Goal: Transaction & Acquisition: Purchase product/service

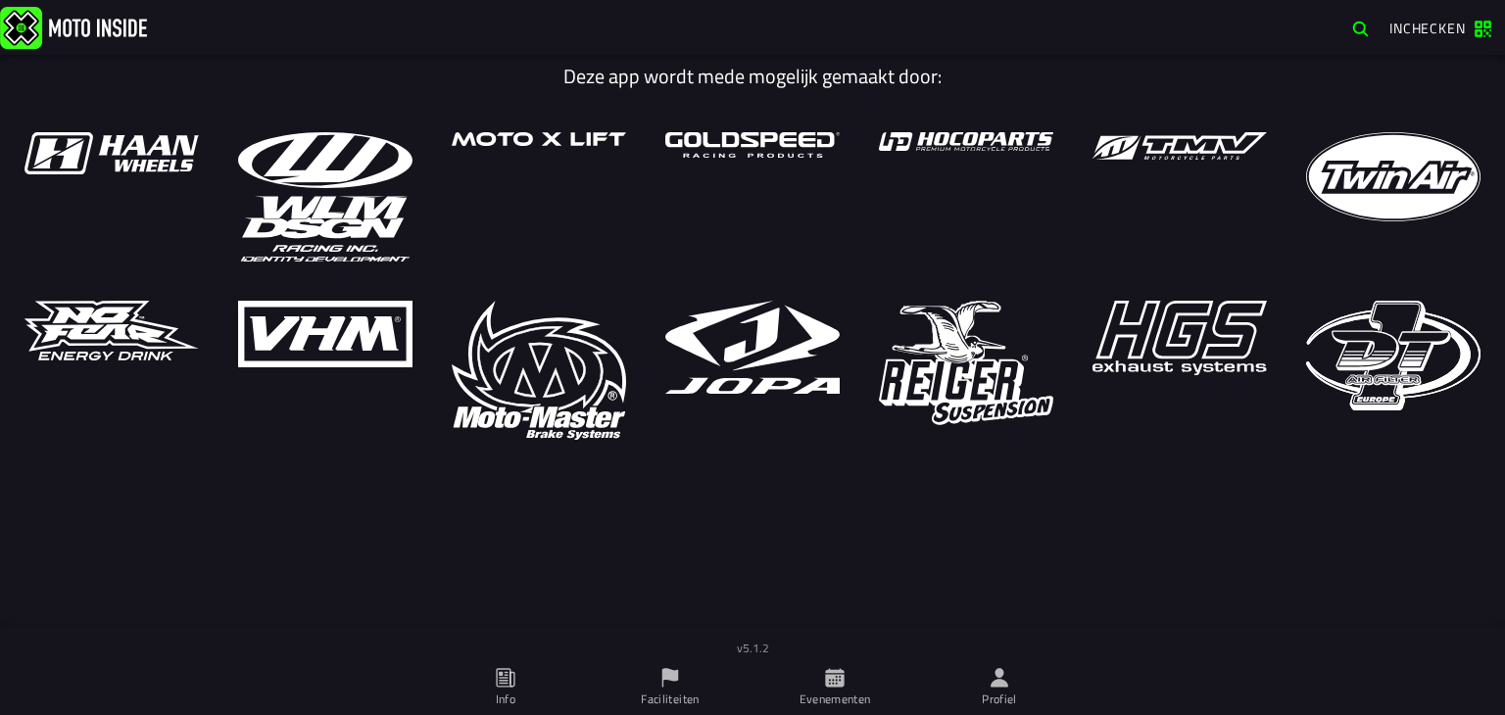
click at [854, 680] on span "Evenementen" at bounding box center [834, 687] width 141 height 55
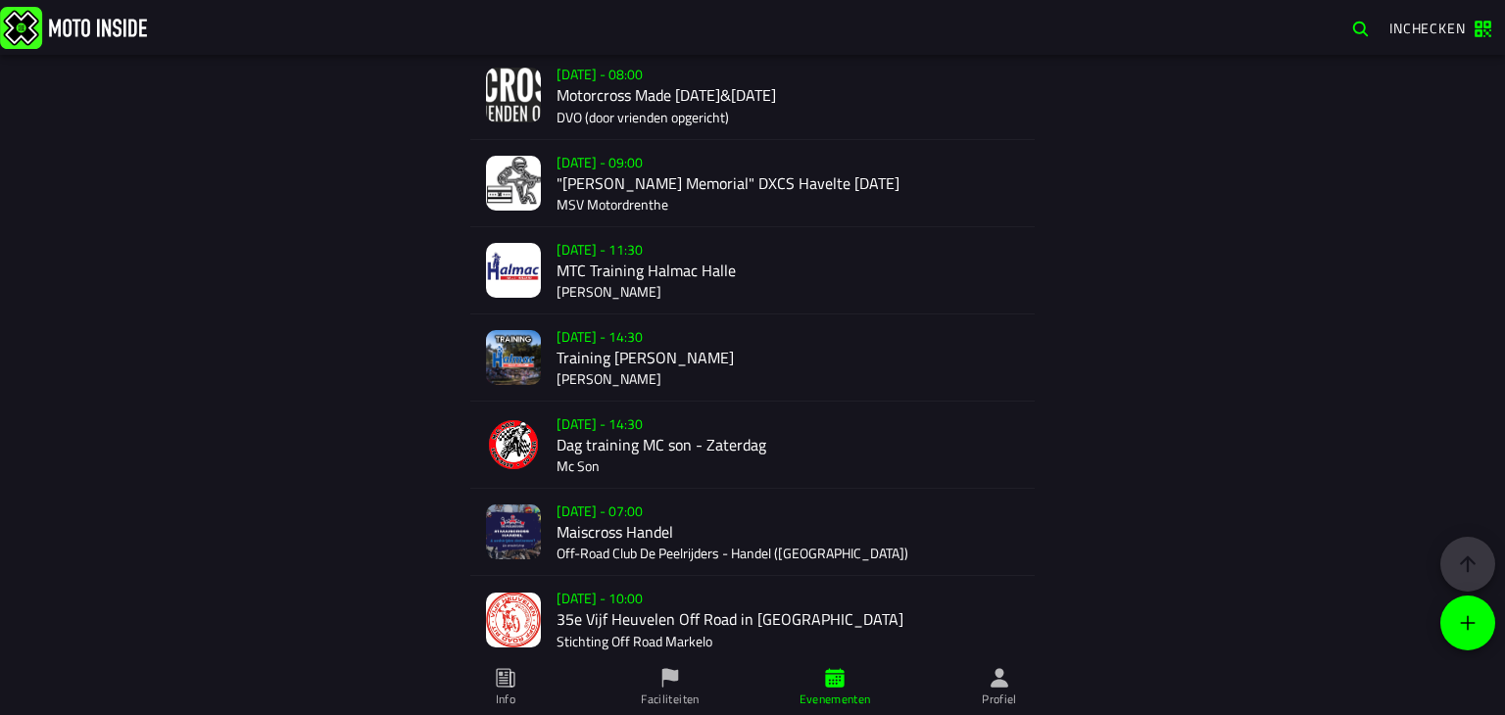
scroll to position [3205, 0]
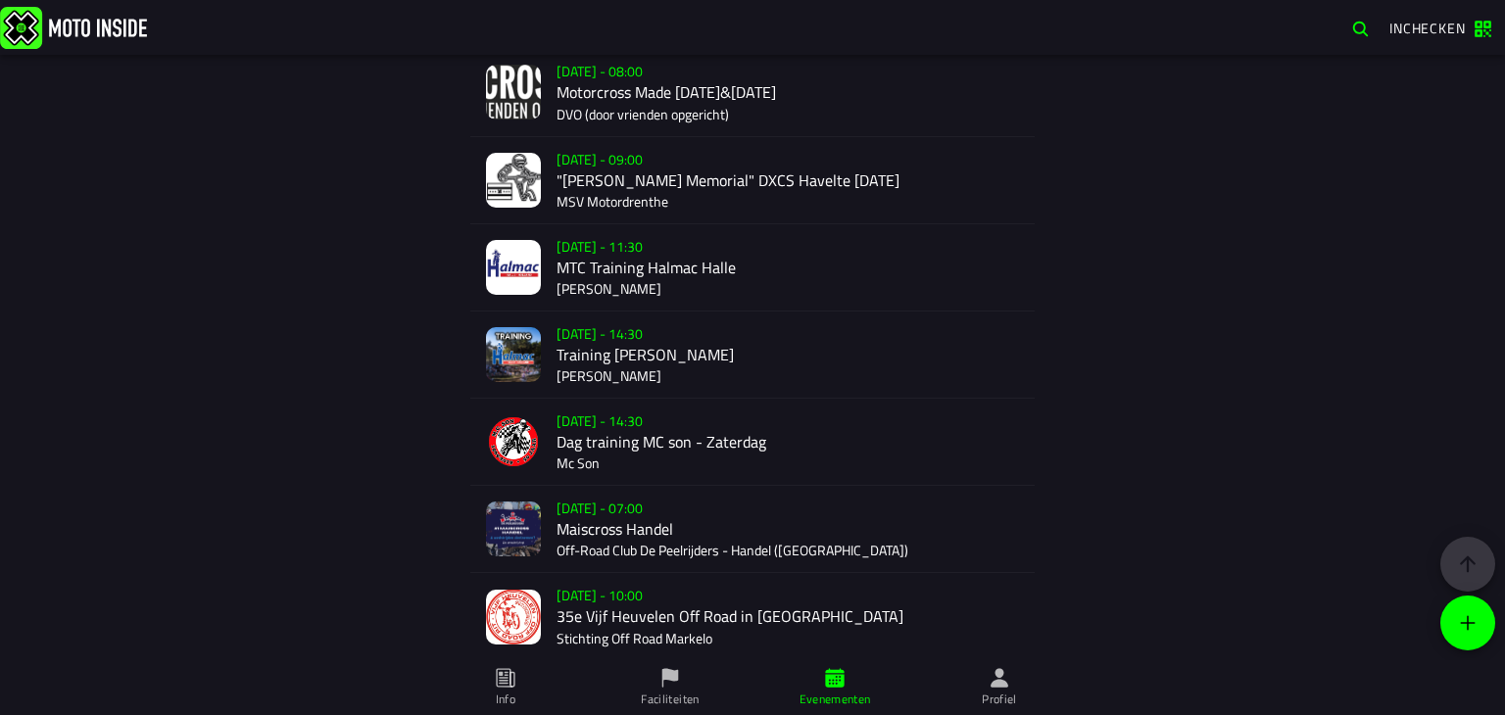
click at [618, 527] on div "[DATE] - 07:00 Maiscross Handel Off-Road Club De Peelrijders - Handel (NB)" at bounding box center [787, 529] width 462 height 86
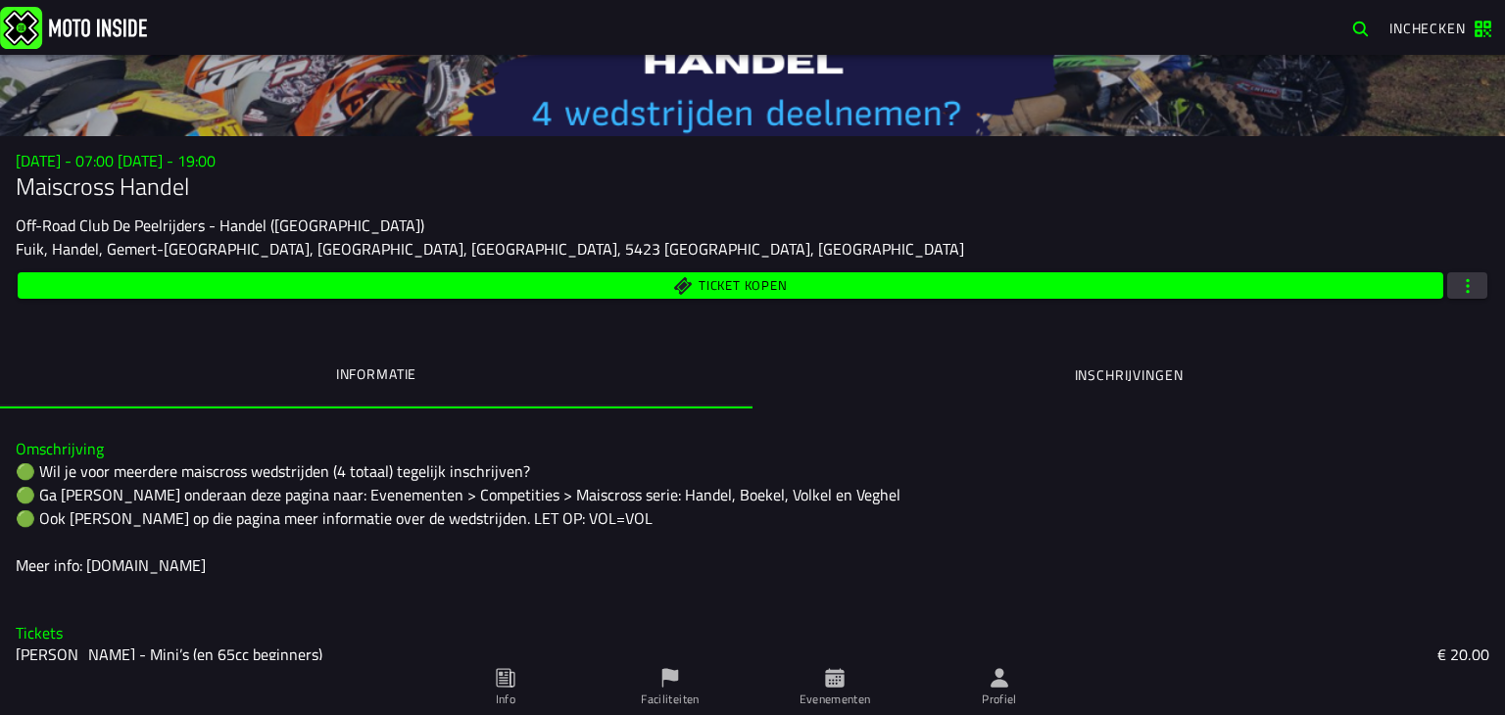
scroll to position [133, 0]
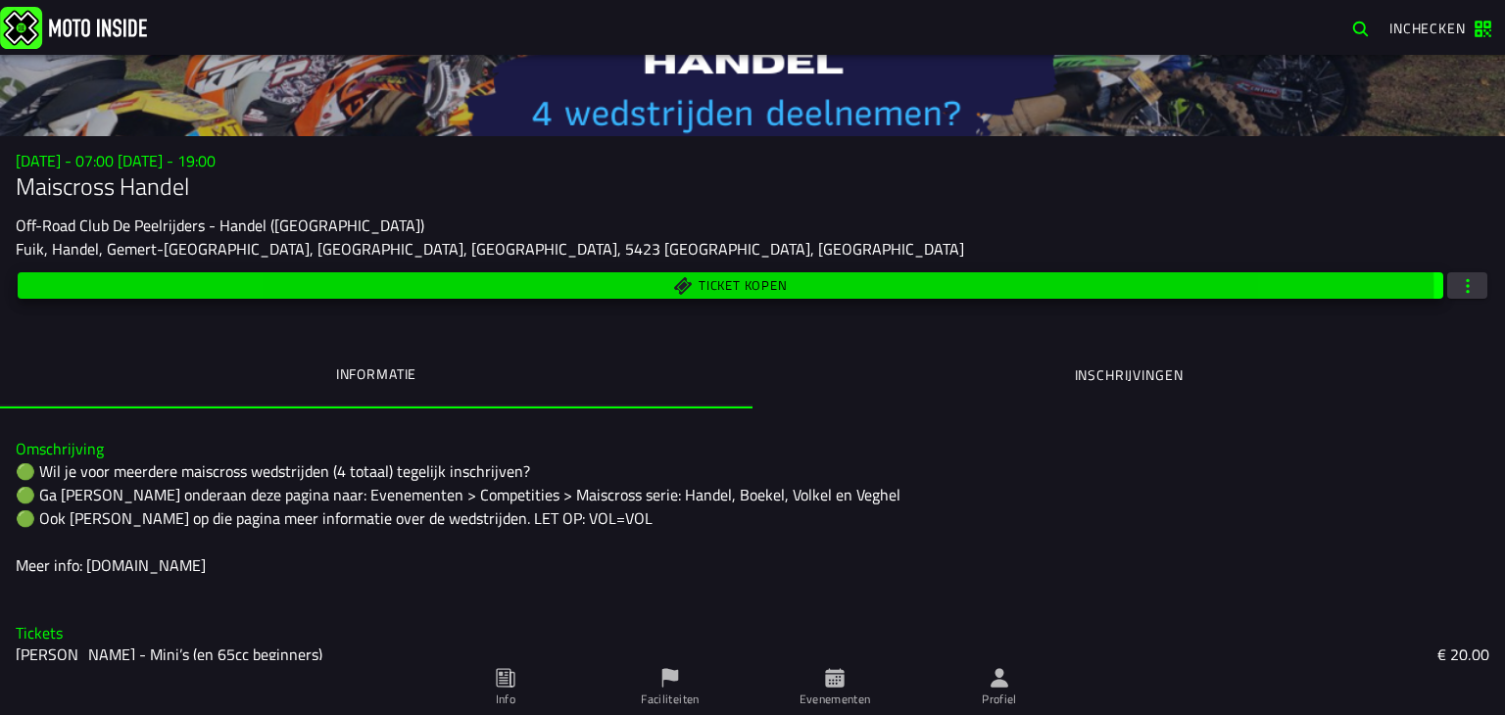
click at [678, 276] on span "Ticket kopen" at bounding box center [730, 285] width 1403 height 19
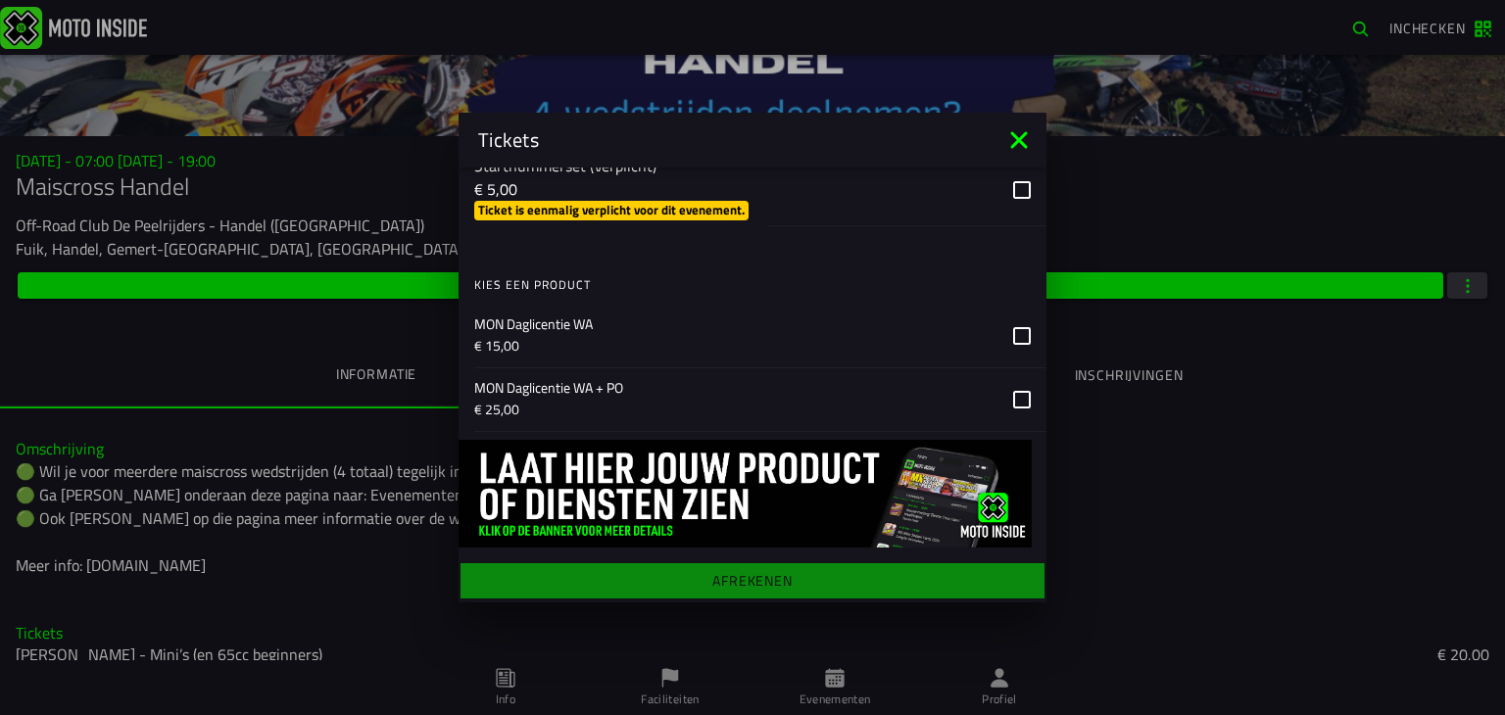
scroll to position [1611, 0]
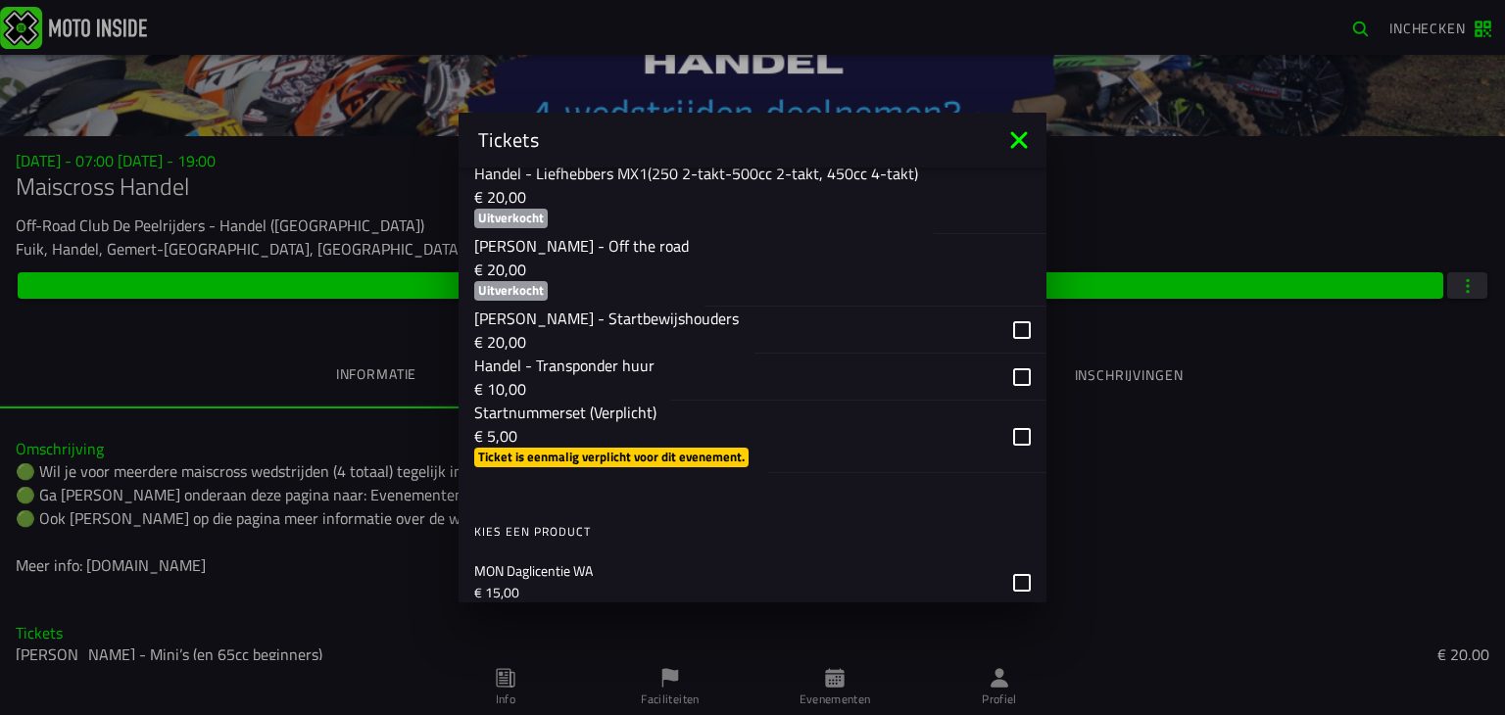
click at [1007, 393] on div "button" at bounding box center [858, 377] width 376 height 47
click at [1011, 458] on div "button" at bounding box center [907, 437] width 278 height 72
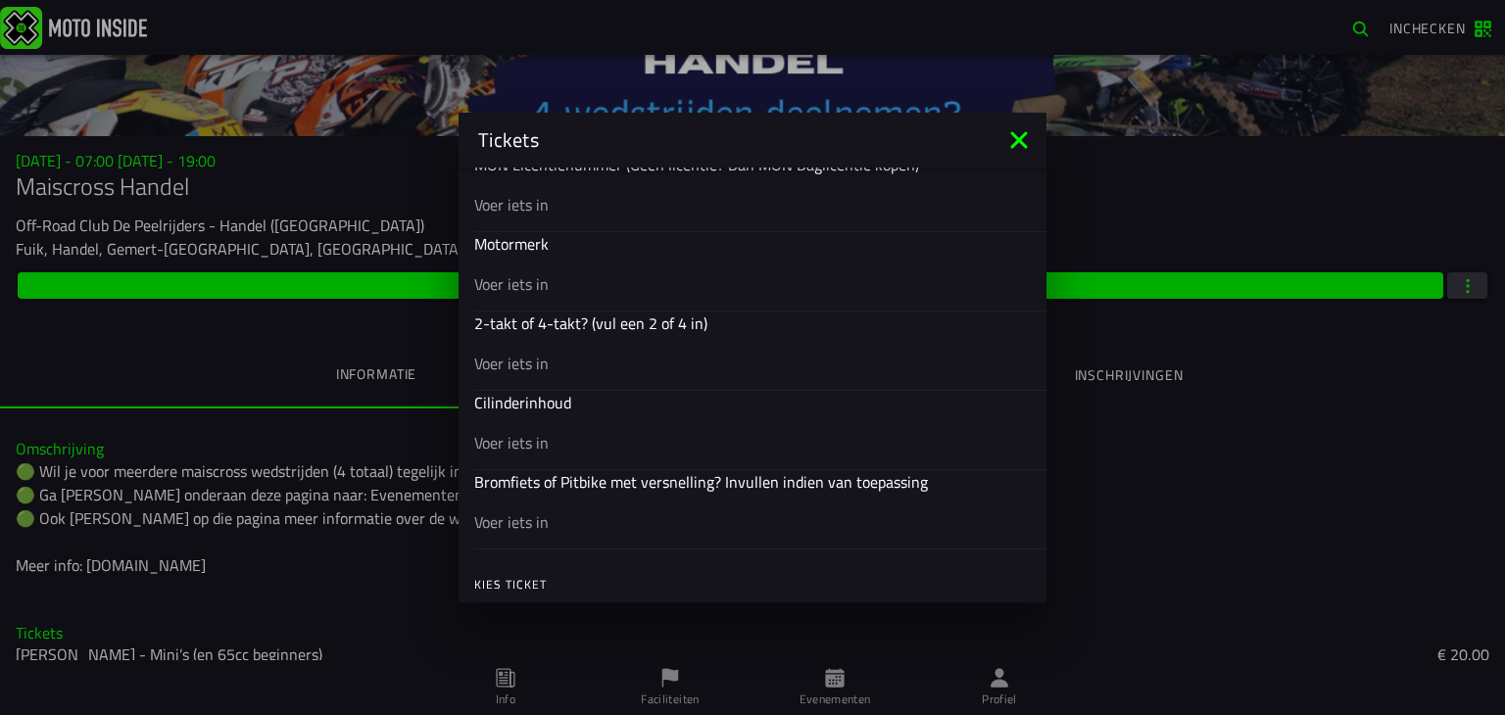
scroll to position [834, 0]
click at [564, 361] on input "text" at bounding box center [752, 365] width 556 height 24
type input "2"
click at [527, 279] on input "text" at bounding box center [752, 285] width 556 height 24
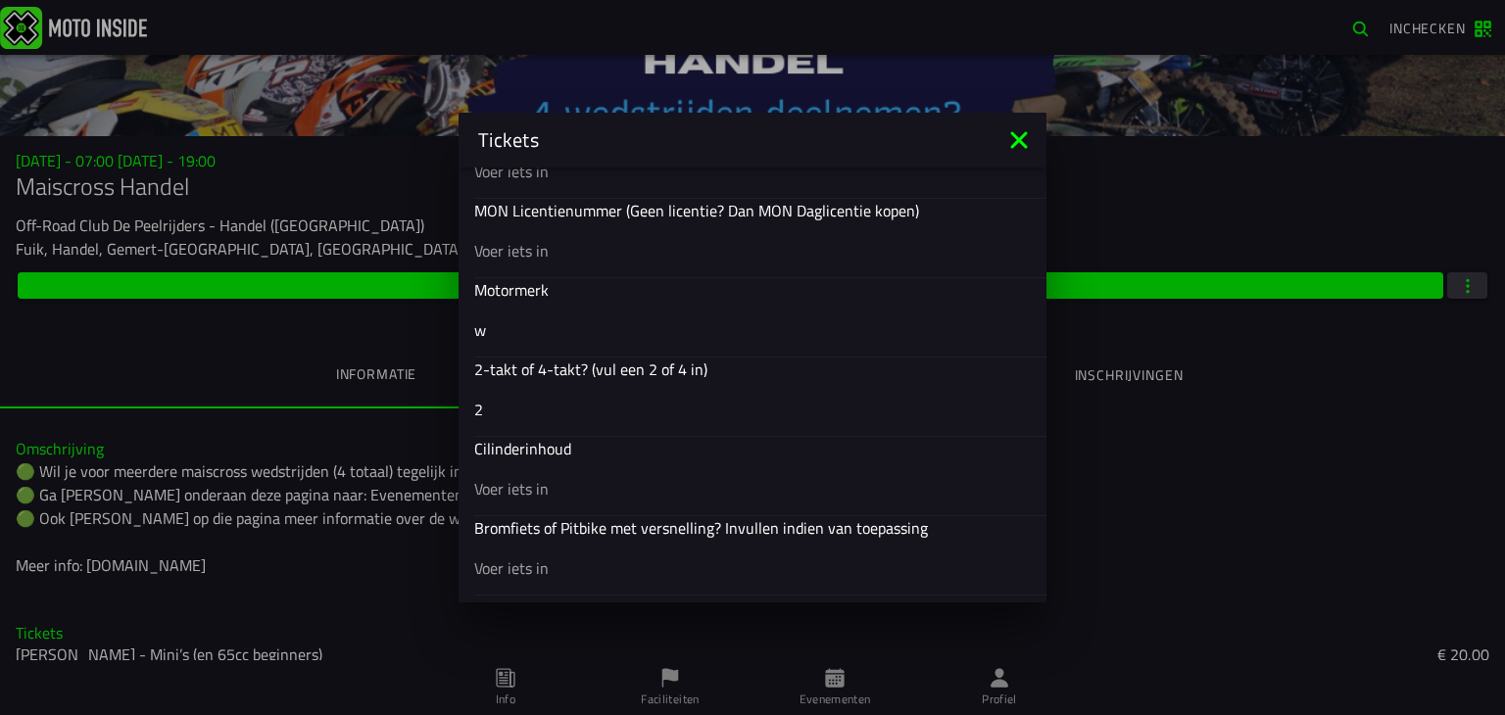
type input "w"
click at [524, 243] on input "text" at bounding box center [752, 251] width 556 height 24
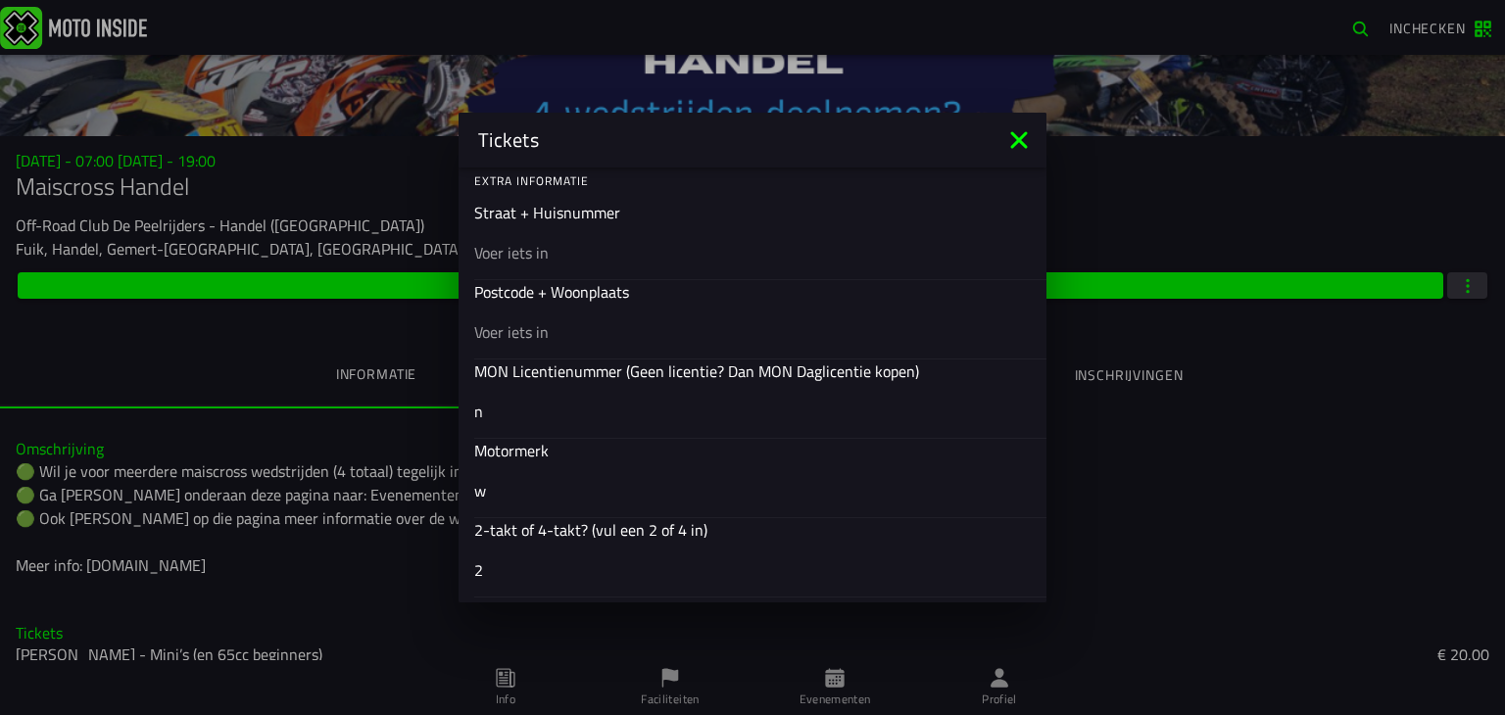
scroll to position [627, 0]
type input "n"
click at [507, 321] on input "text" at bounding box center [752, 333] width 556 height 24
type input "n"
click at [516, 242] on input "text" at bounding box center [752, 254] width 556 height 24
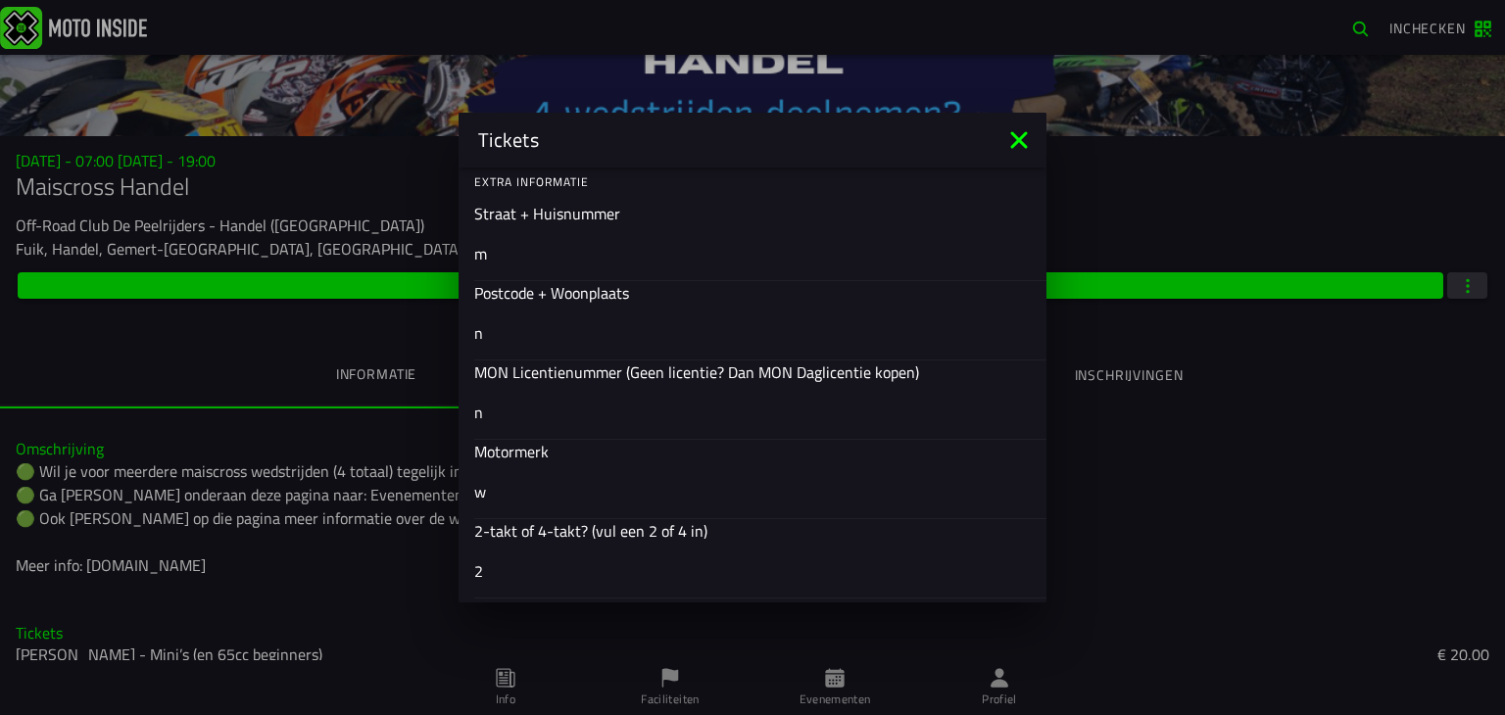
scroll to position [892, 0]
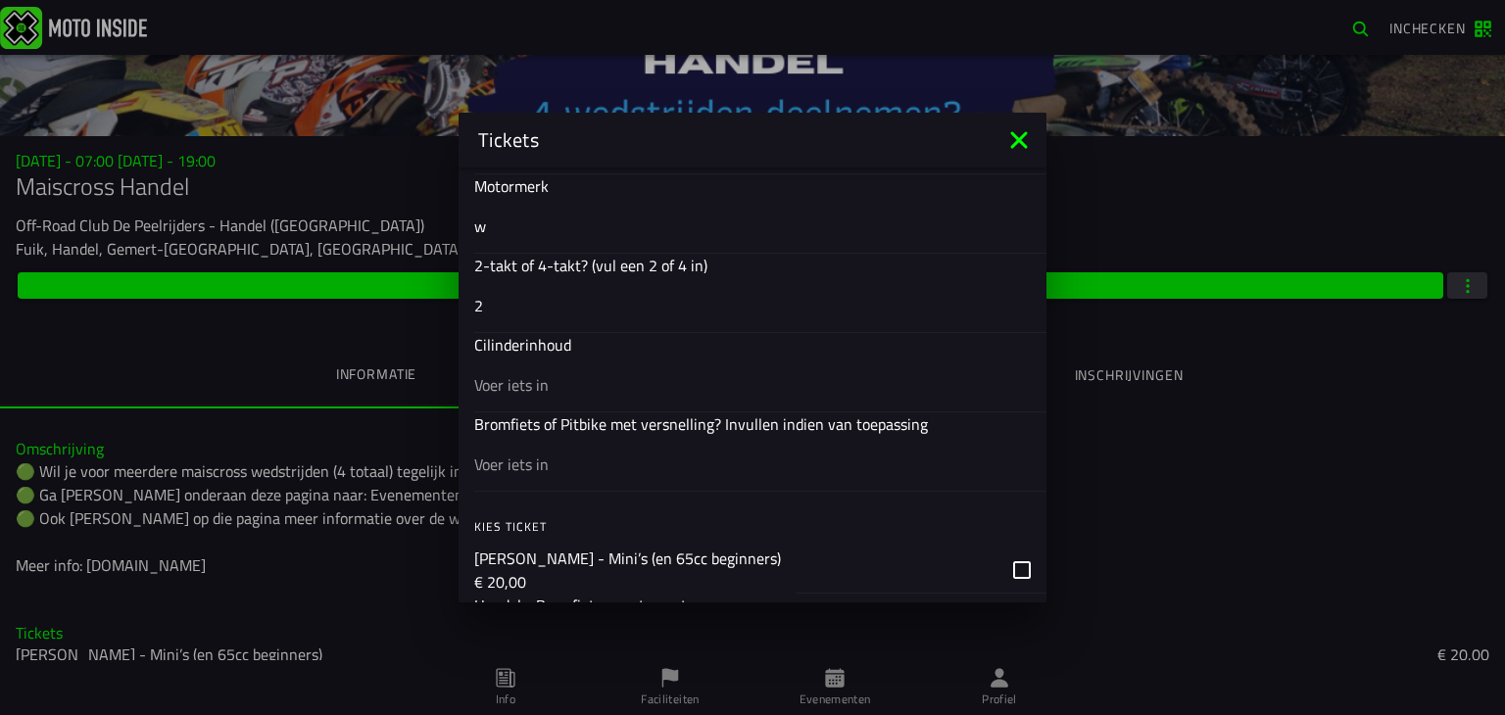
type input "m"
click at [528, 386] on input "text" at bounding box center [752, 385] width 556 height 24
type input "m"
click at [535, 466] on input "text" at bounding box center [752, 465] width 556 height 24
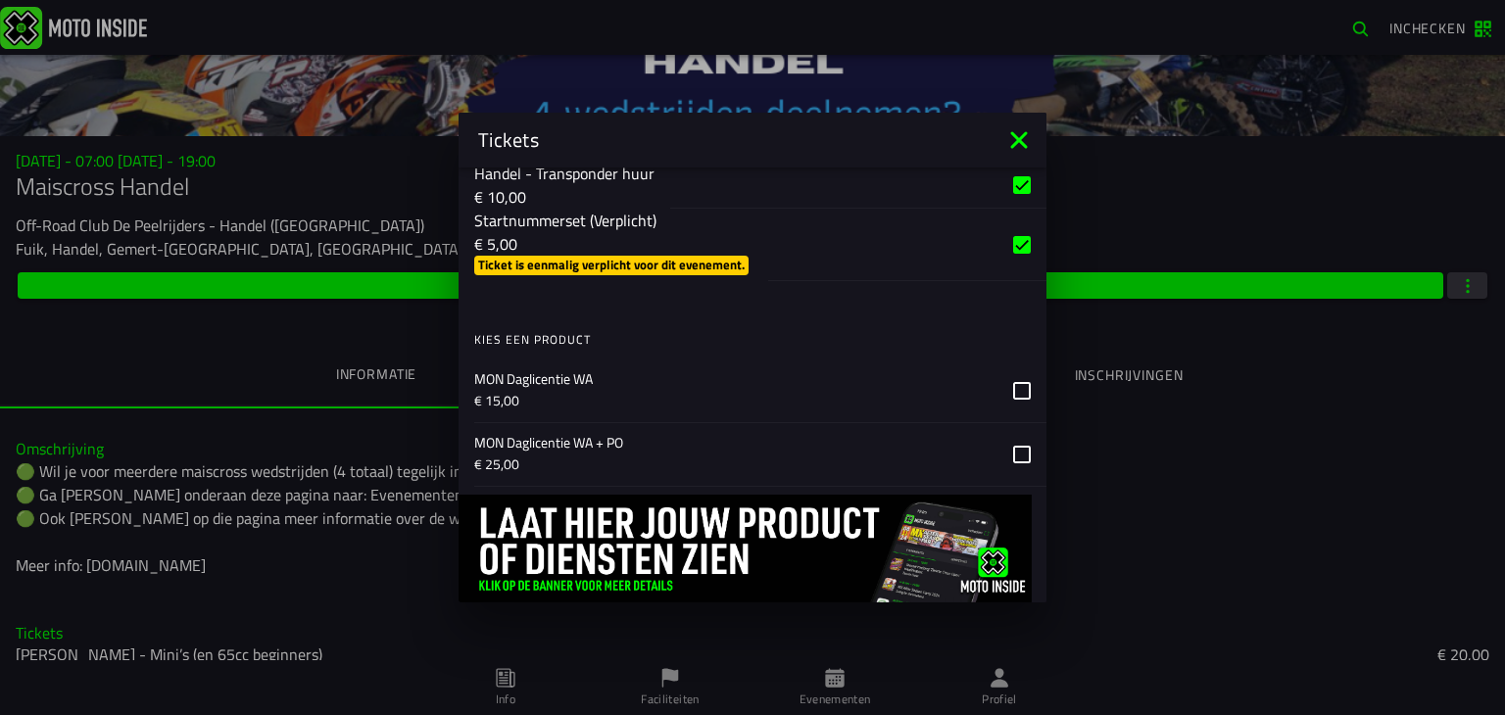
scroll to position [1873, 0]
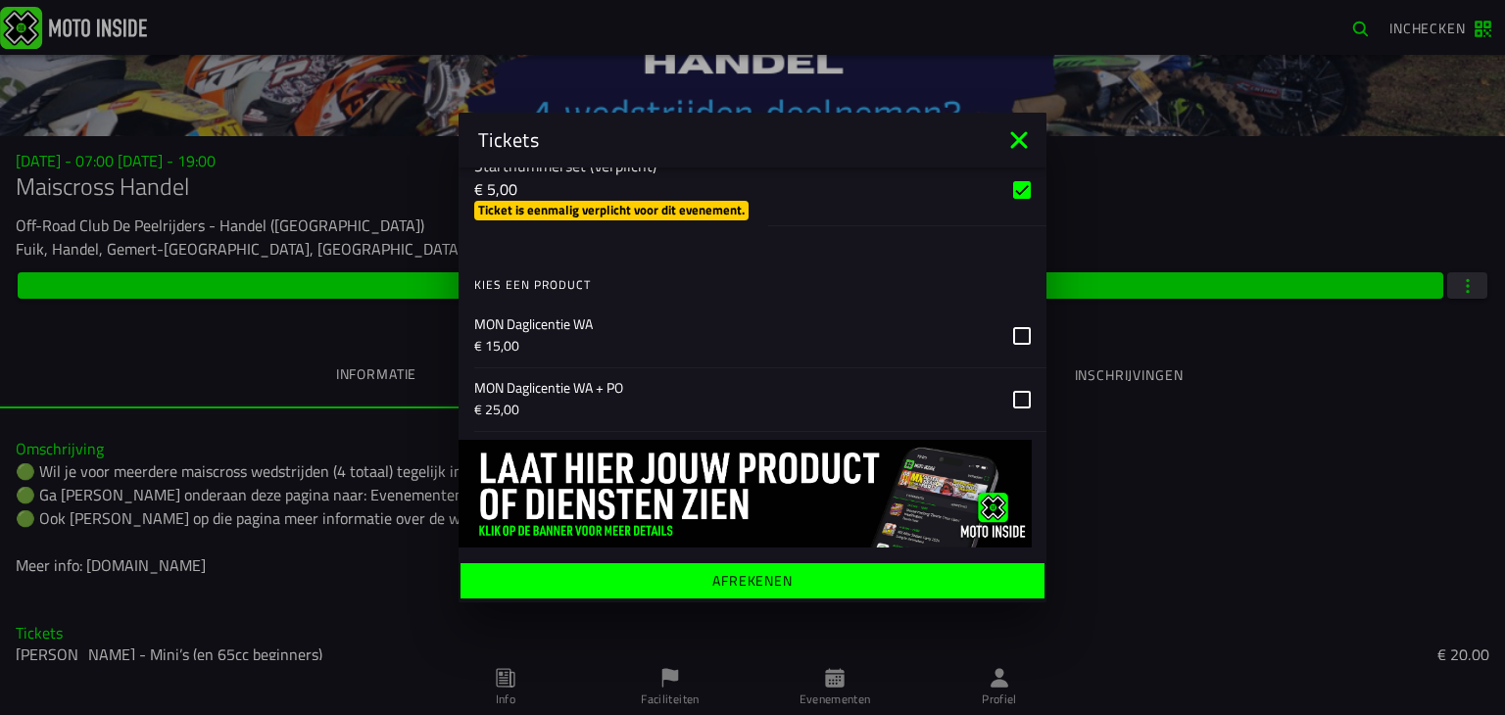
type input "g"
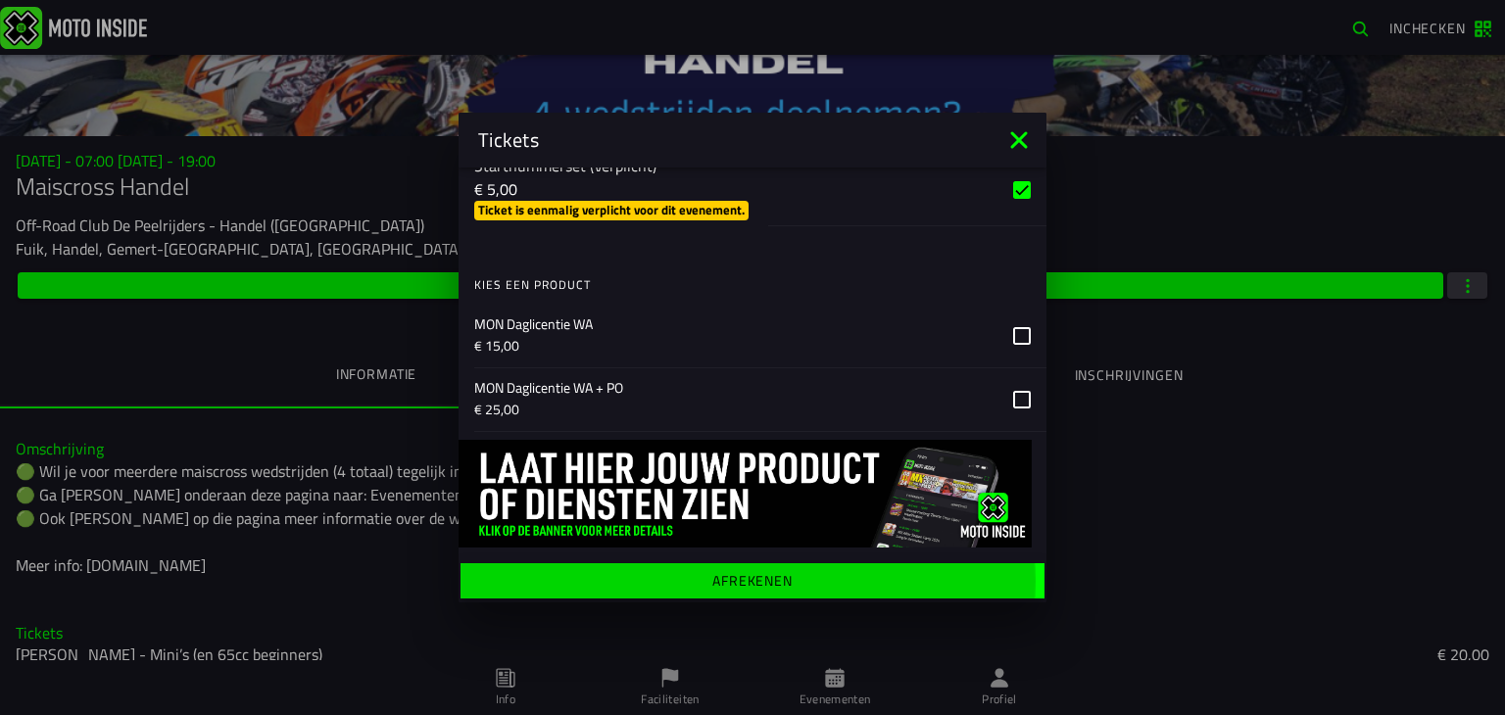
click at [768, 574] on ion-label "Afrekenen" at bounding box center [752, 581] width 80 height 14
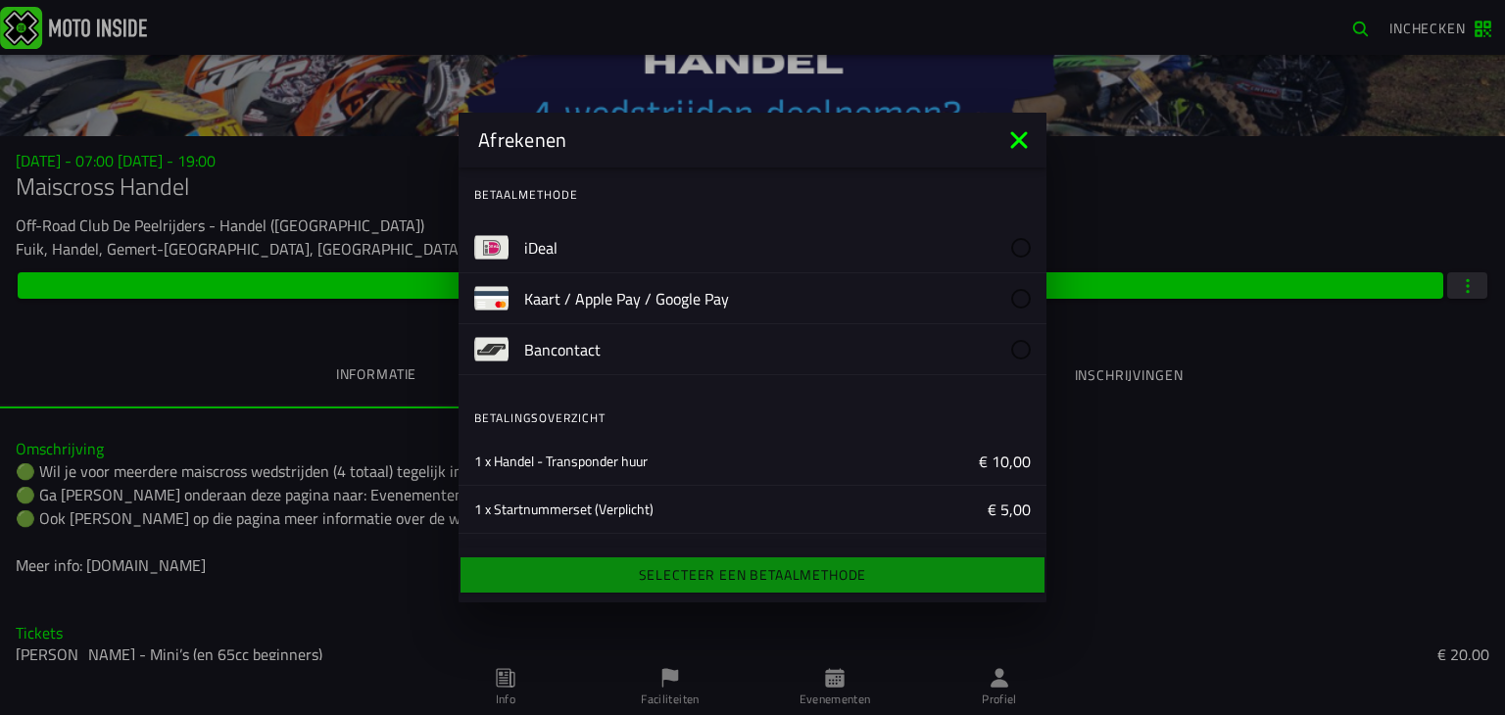
click at [1013, 148] on icon at bounding box center [1018, 139] width 31 height 31
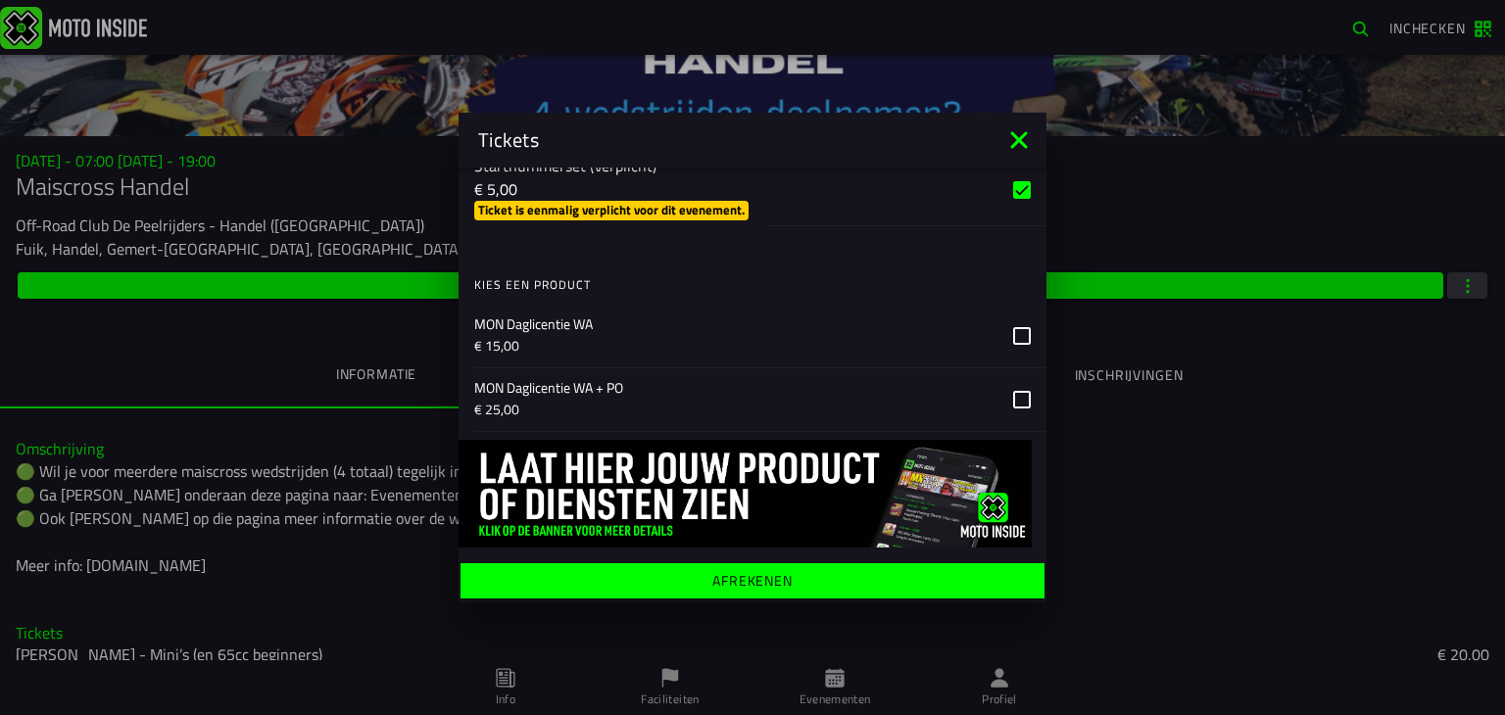
click at [1031, 142] on icon at bounding box center [1018, 139] width 31 height 31
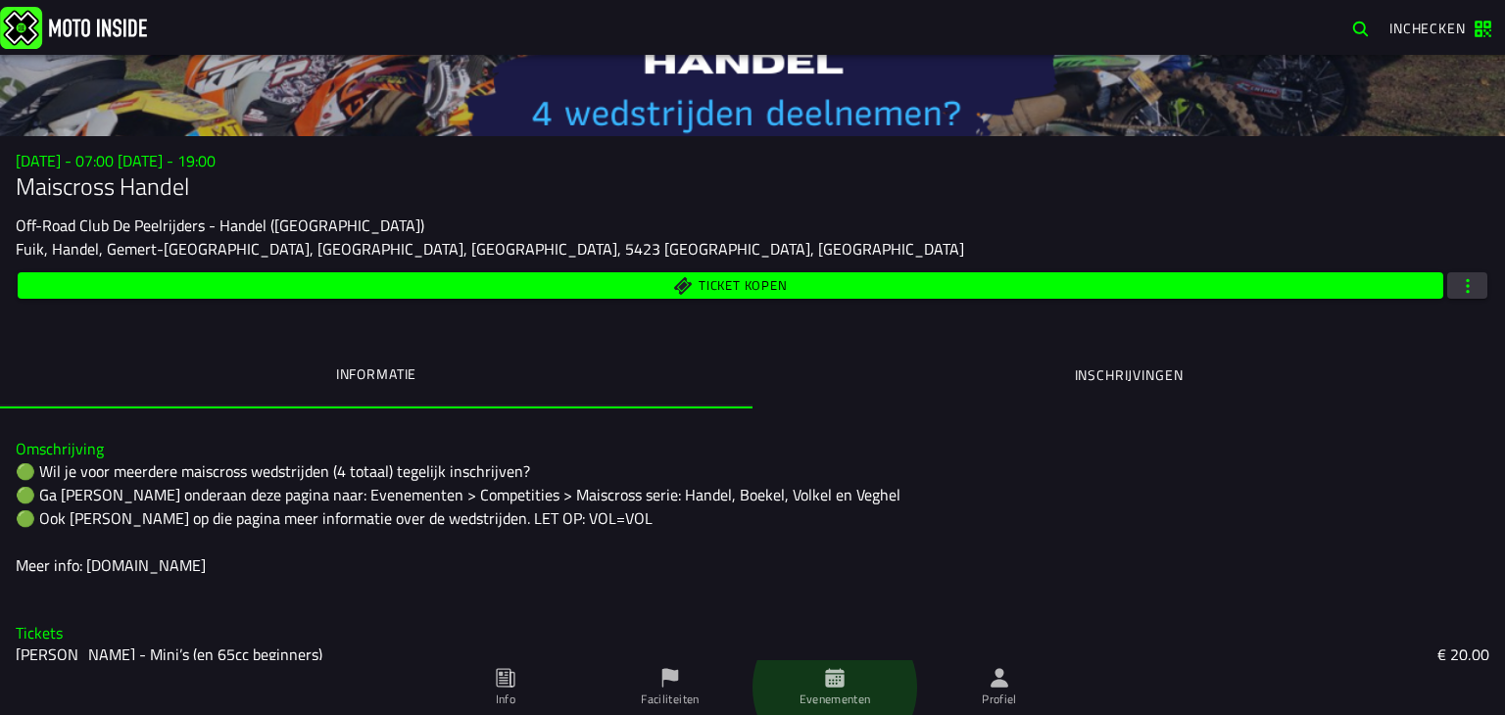
click at [830, 679] on icon at bounding box center [834, 677] width 19 height 19
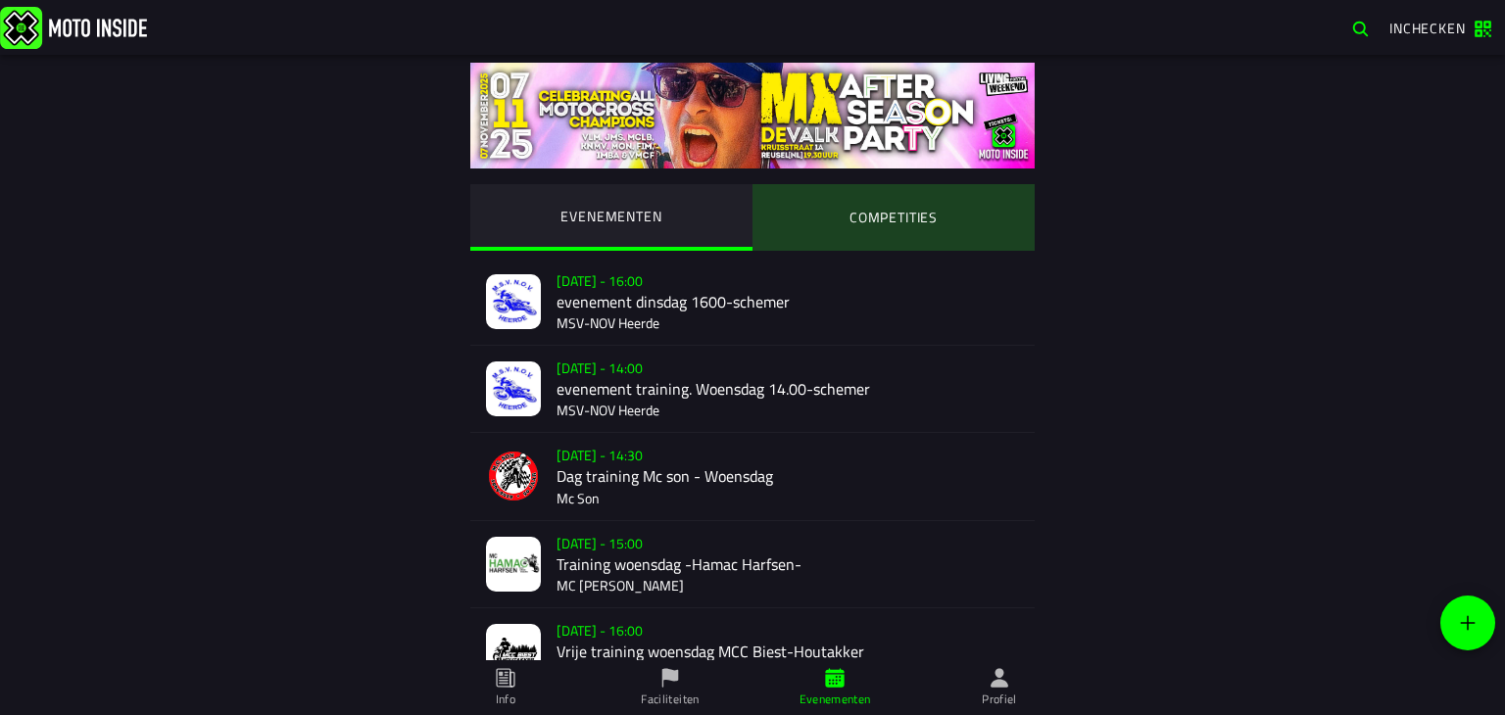
click at [893, 218] on ion-segment-button "COMPETITIES" at bounding box center [893, 217] width 282 height 67
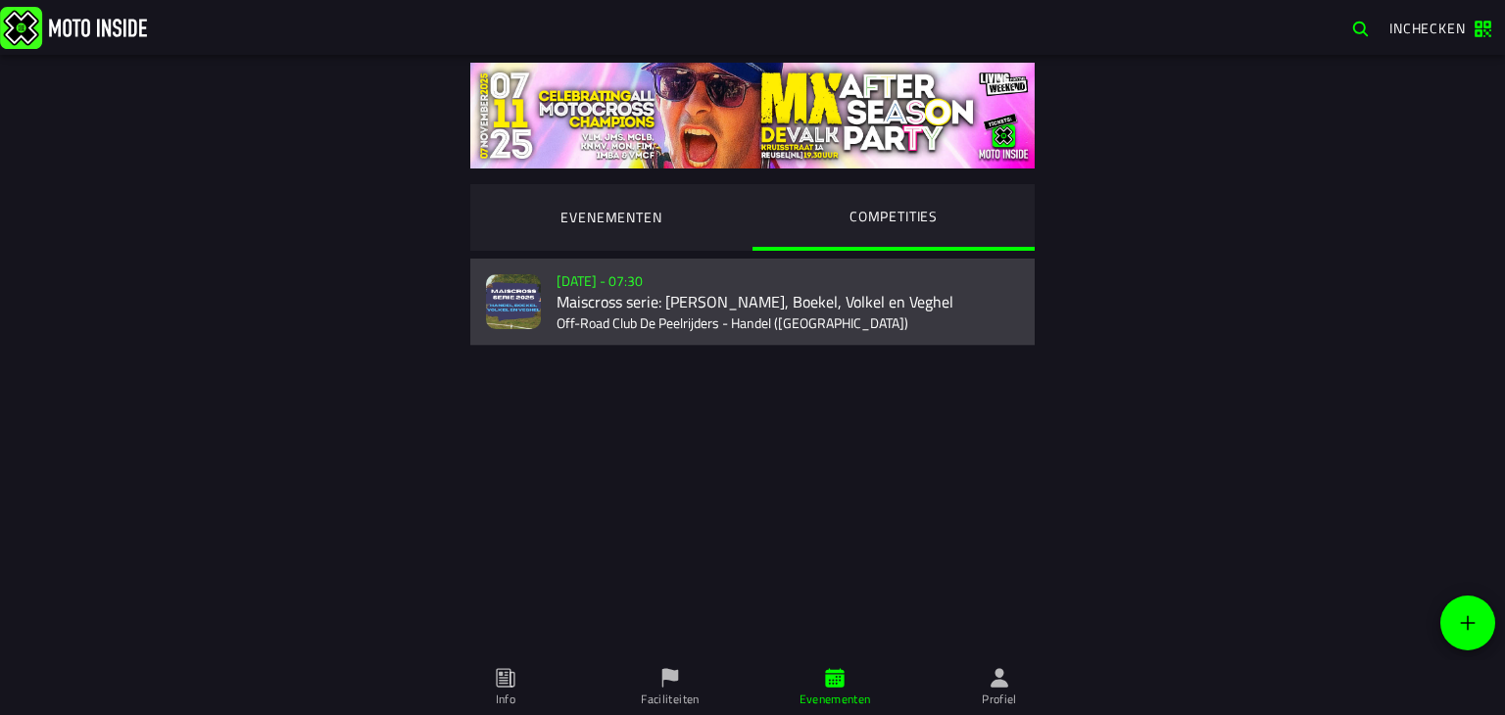
click at [747, 325] on div "[DATE] - 07:30 Maiscross serie: Handel, Boekel, Volkel en Veghel Off-Road Club …" at bounding box center [787, 302] width 462 height 86
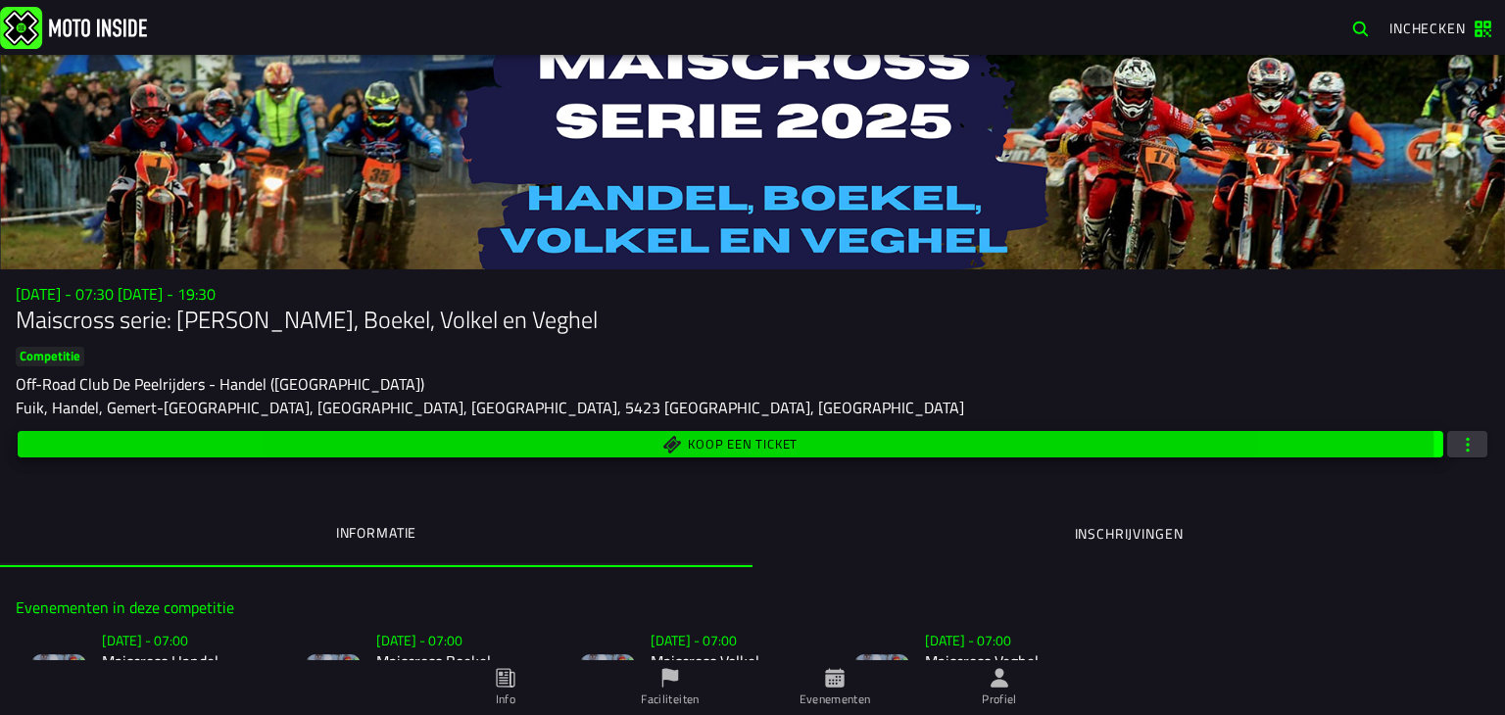
click at [733, 440] on span "Koop een ticket" at bounding box center [743, 444] width 110 height 13
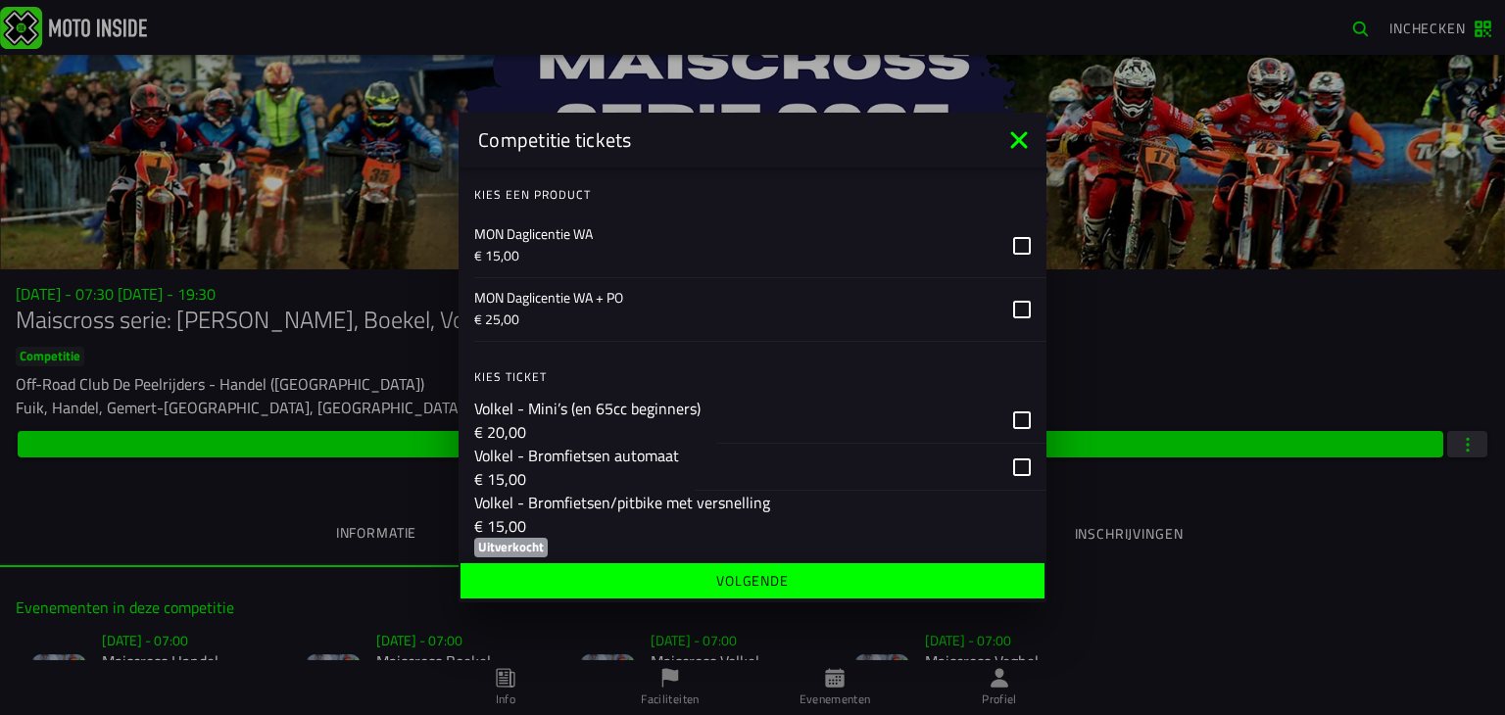
scroll to position [2076, 0]
click at [1027, 142] on icon at bounding box center [1018, 139] width 31 height 31
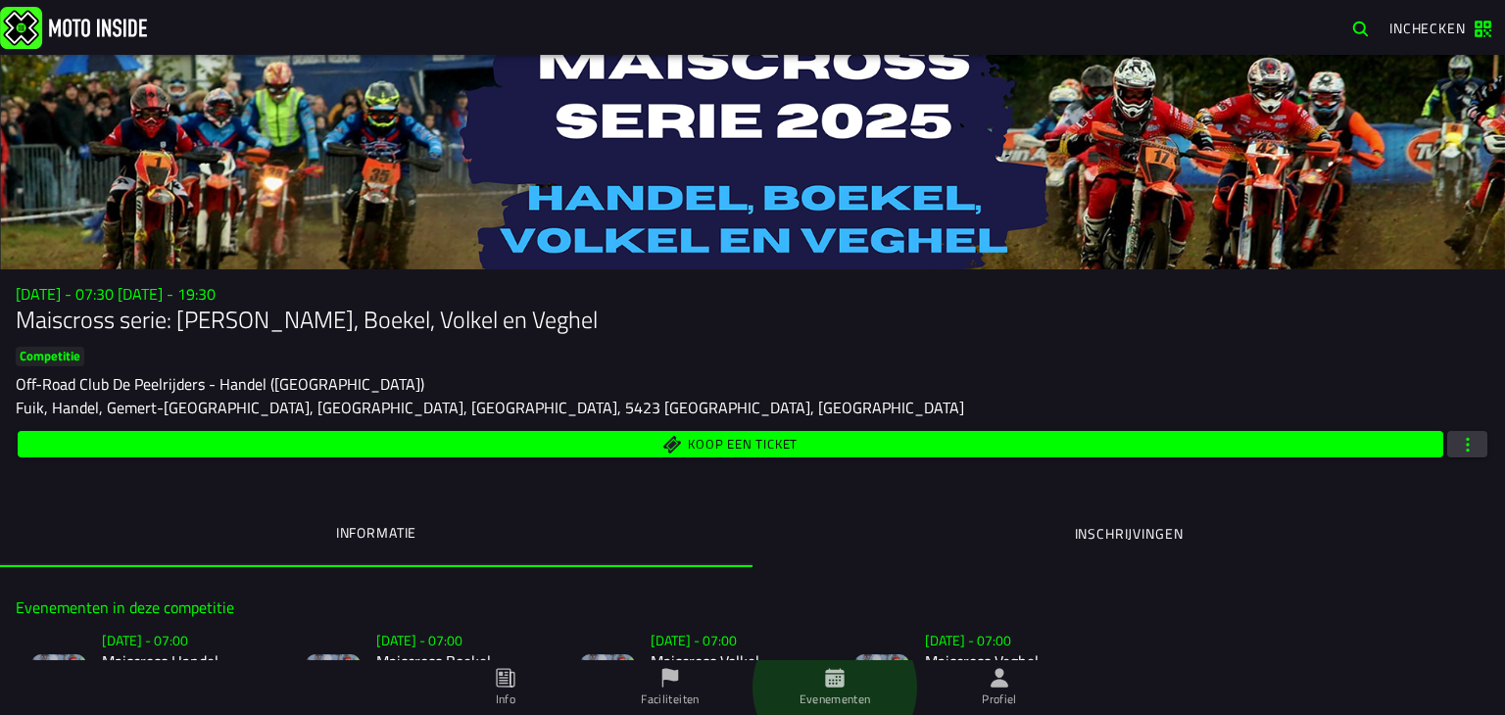
click at [842, 682] on icon at bounding box center [834, 677] width 19 height 19
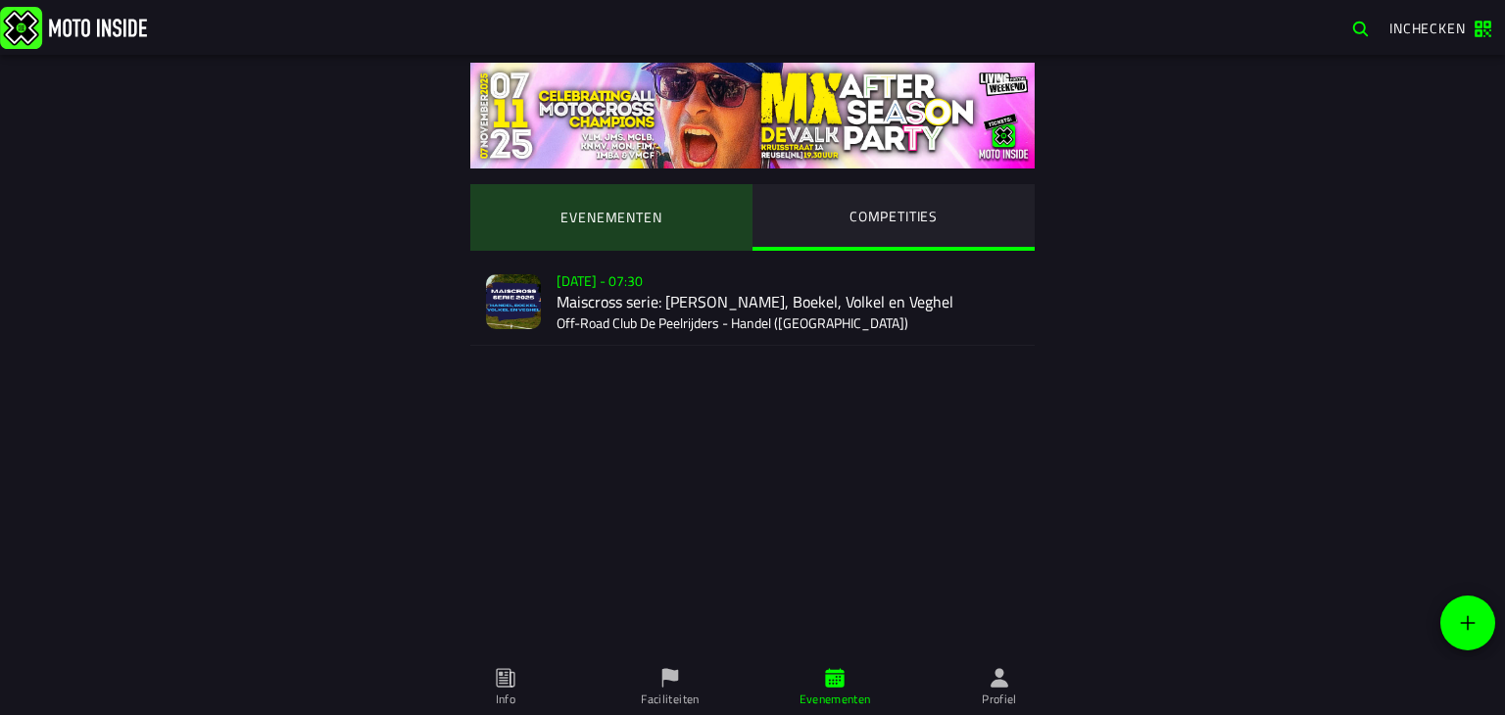
click at [566, 204] on ion-segment-button "EVENEMENTEN" at bounding box center [611, 217] width 282 height 67
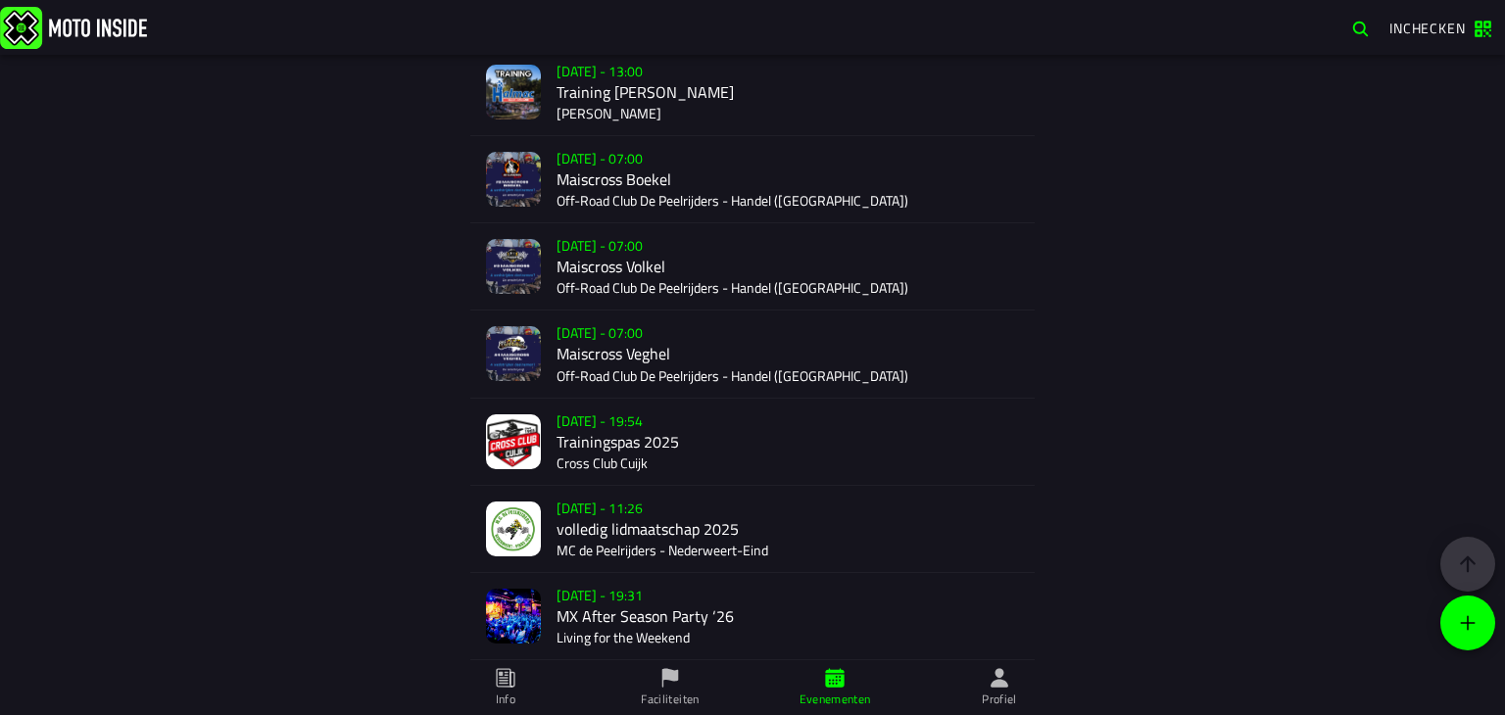
scroll to position [3915, 0]
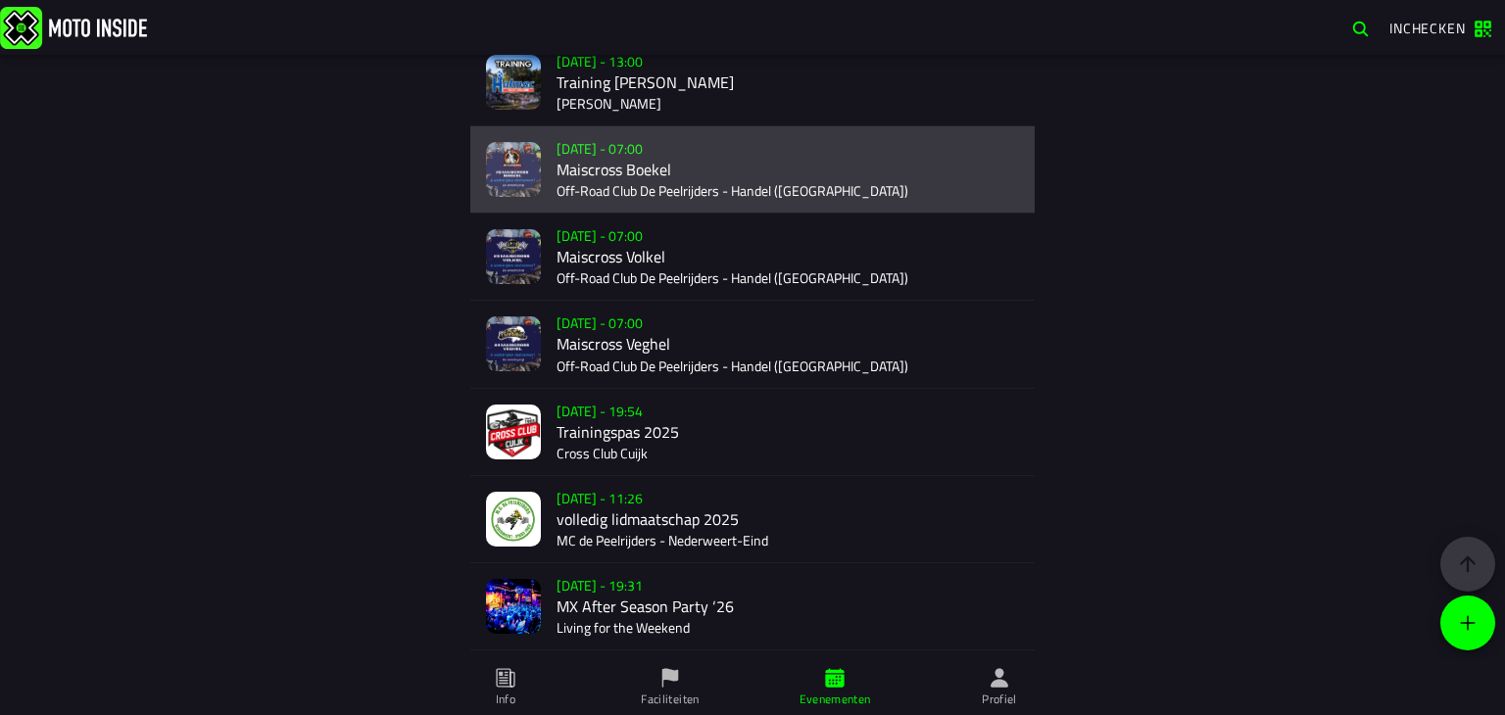
click at [686, 191] on div "[DATE] - 07:00 Maiscross Boekel Off-Road Club De Peelrijders - Handel ([GEOGRAP…" at bounding box center [787, 169] width 462 height 86
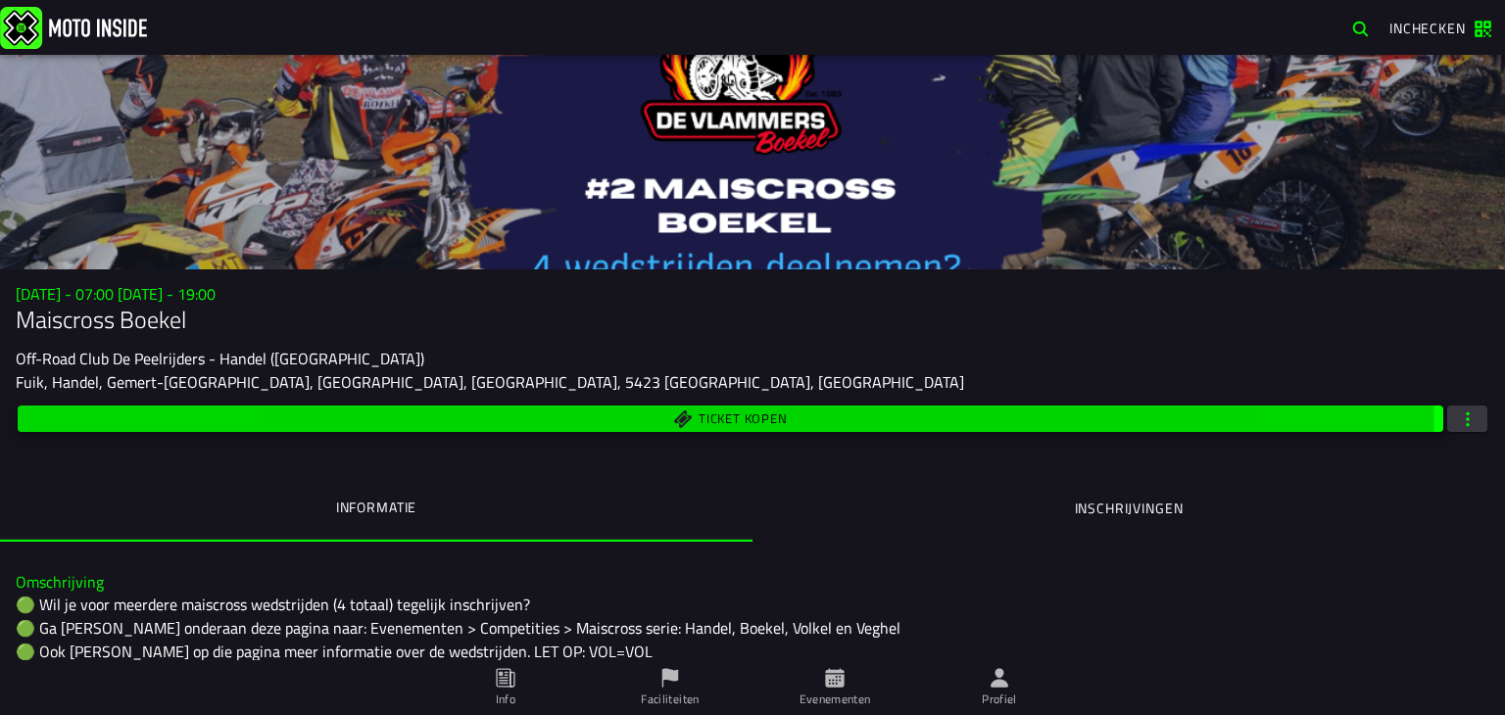
click at [721, 425] on span "Ticket kopen" at bounding box center [742, 418] width 88 height 13
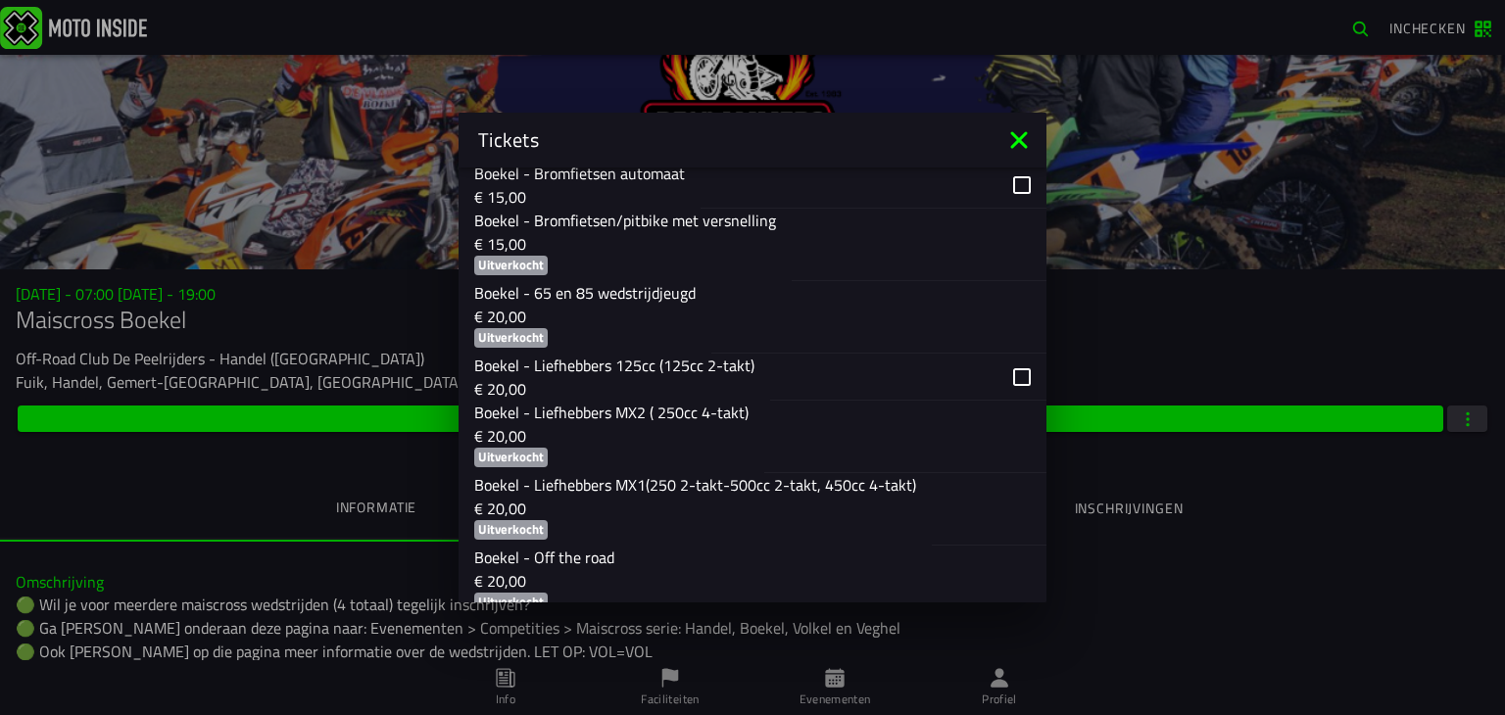
scroll to position [1425, 0]
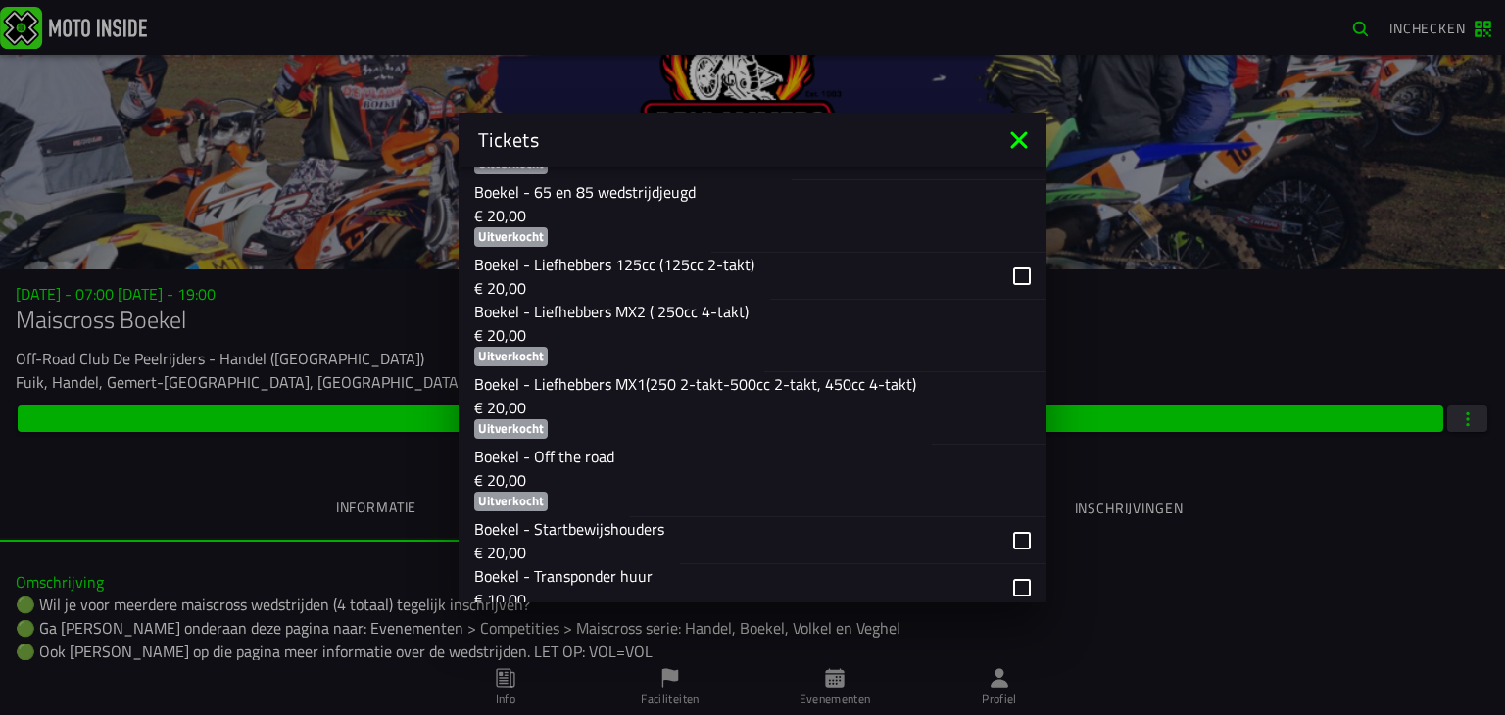
click at [1020, 141] on icon at bounding box center [1018, 139] width 17 height 17
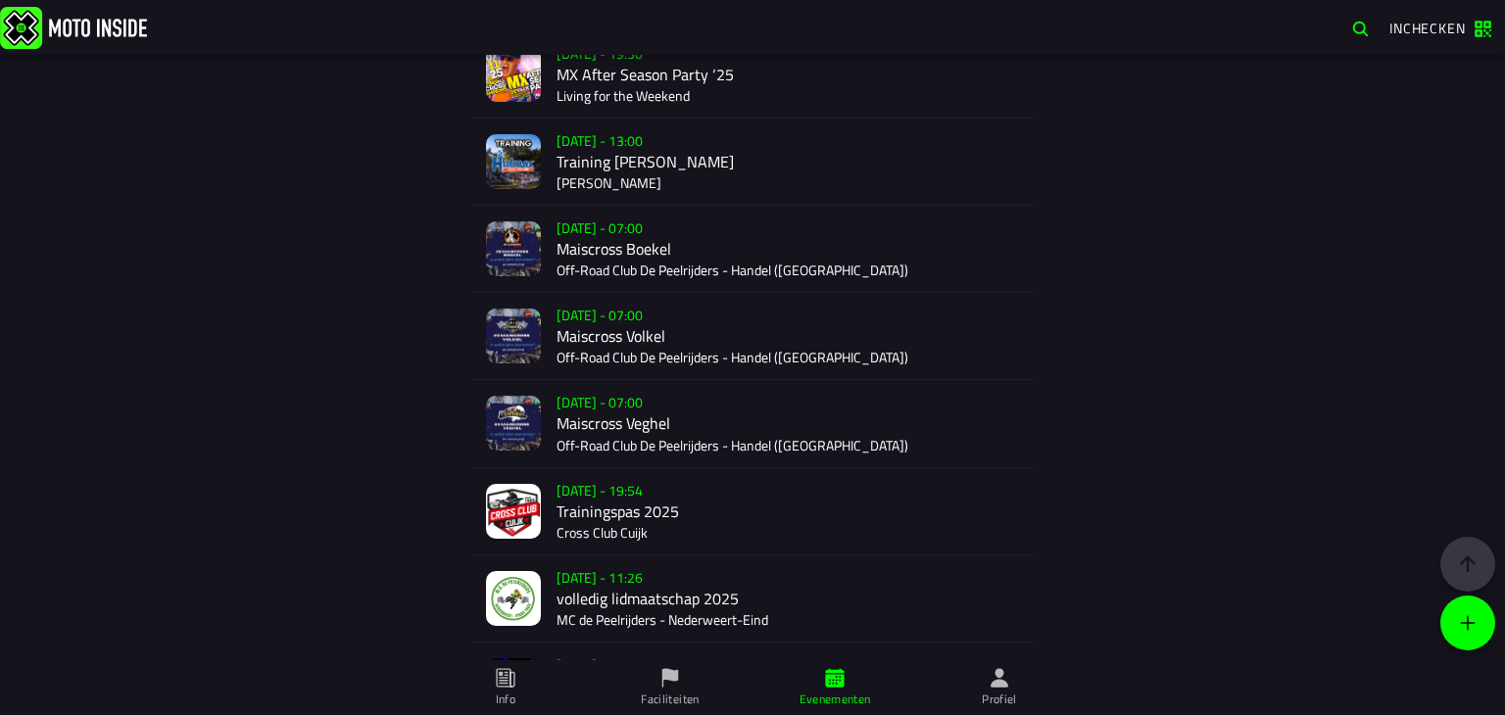
scroll to position [3815, 0]
